Goal: Task Accomplishment & Management: Use online tool/utility

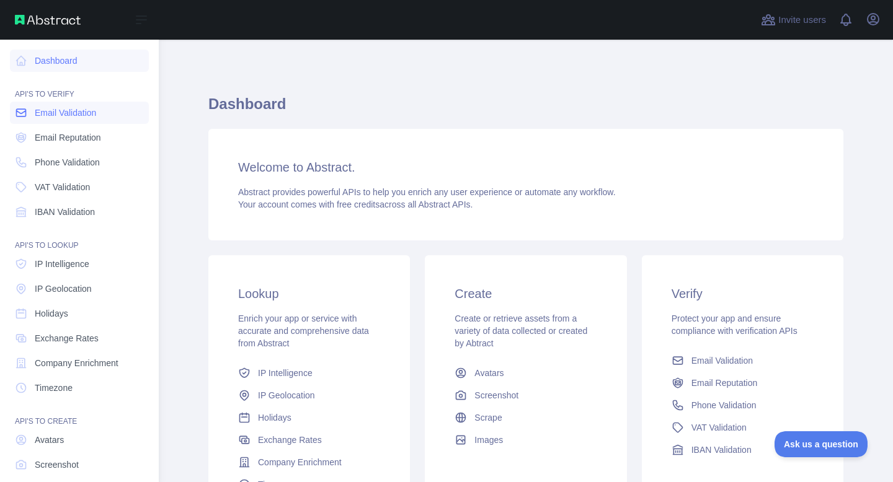
click at [43, 115] on span "Email Validation" at bounding box center [65, 113] width 61 height 12
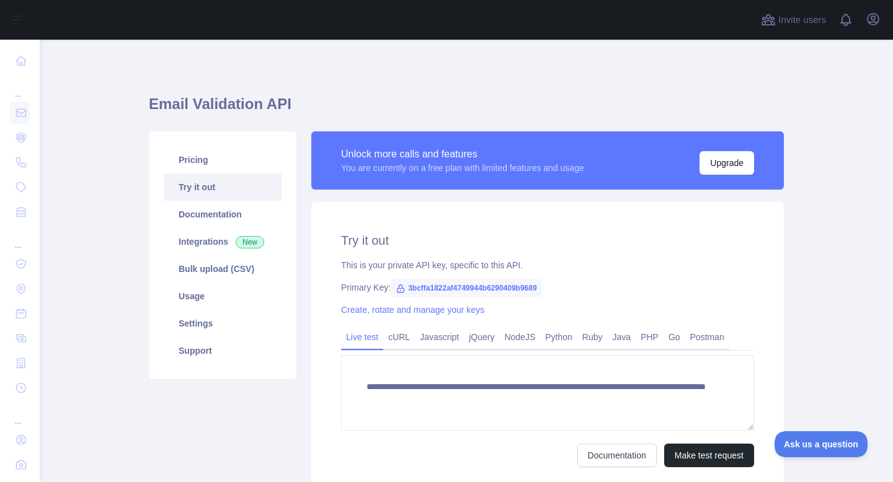
click at [445, 290] on span "3bcffa1822af4749944b6290409b9689" at bounding box center [466, 288] width 151 height 19
copy span "3bcffa1822af4749944b6290409b9689"
